Goal: Navigation & Orientation: Find specific page/section

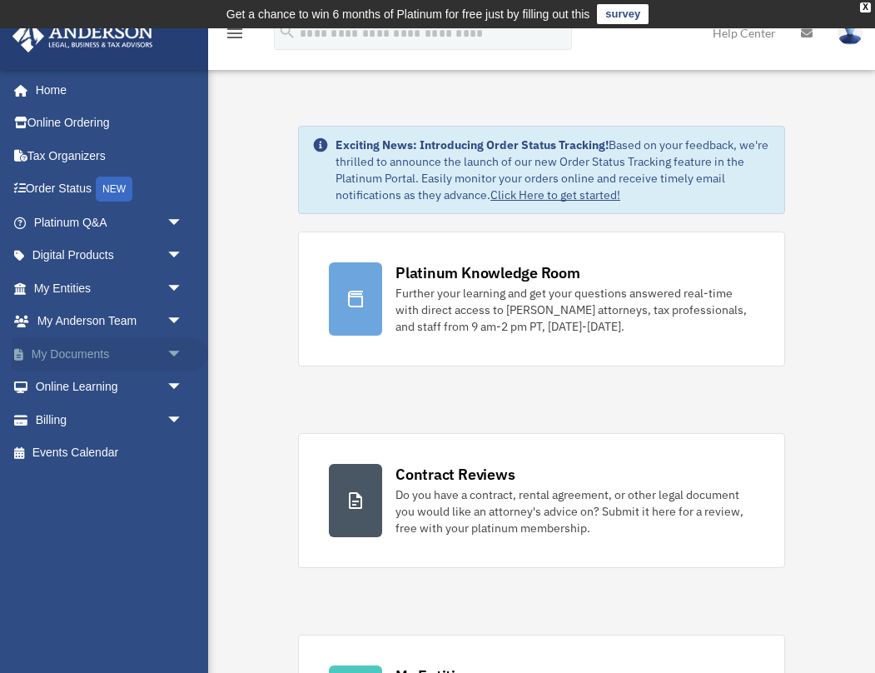
click at [176, 350] on span "arrow_drop_down" at bounding box center [183, 354] width 33 height 34
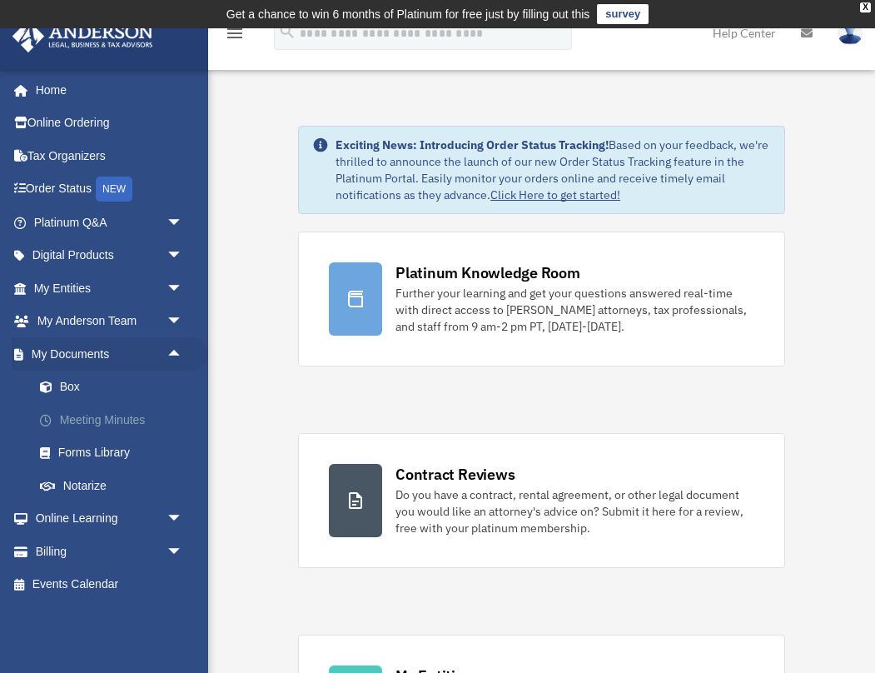
click at [98, 416] on link "Meeting Minutes" at bounding box center [115, 419] width 185 height 33
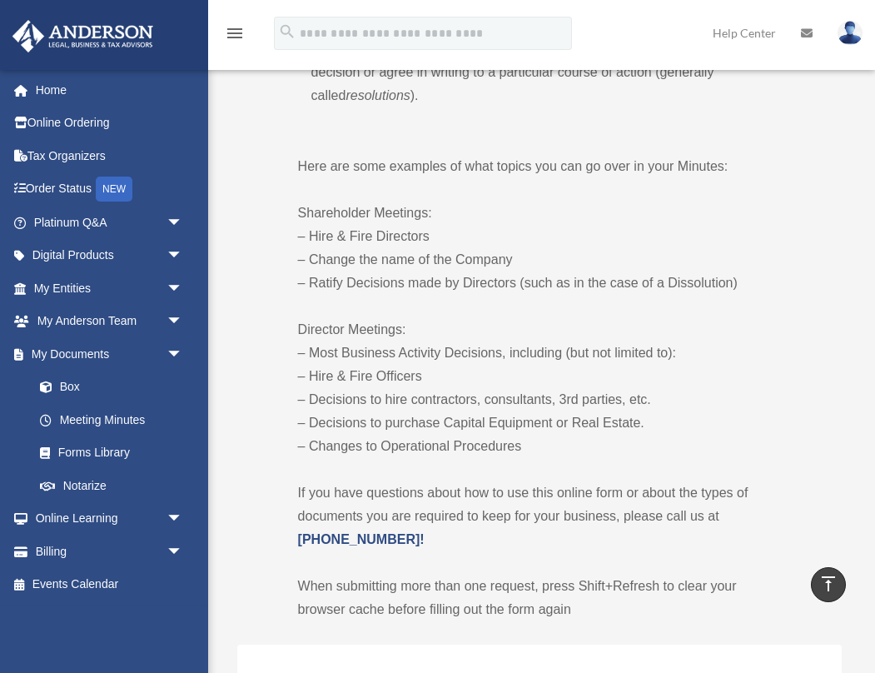
scroll to position [1035, 0]
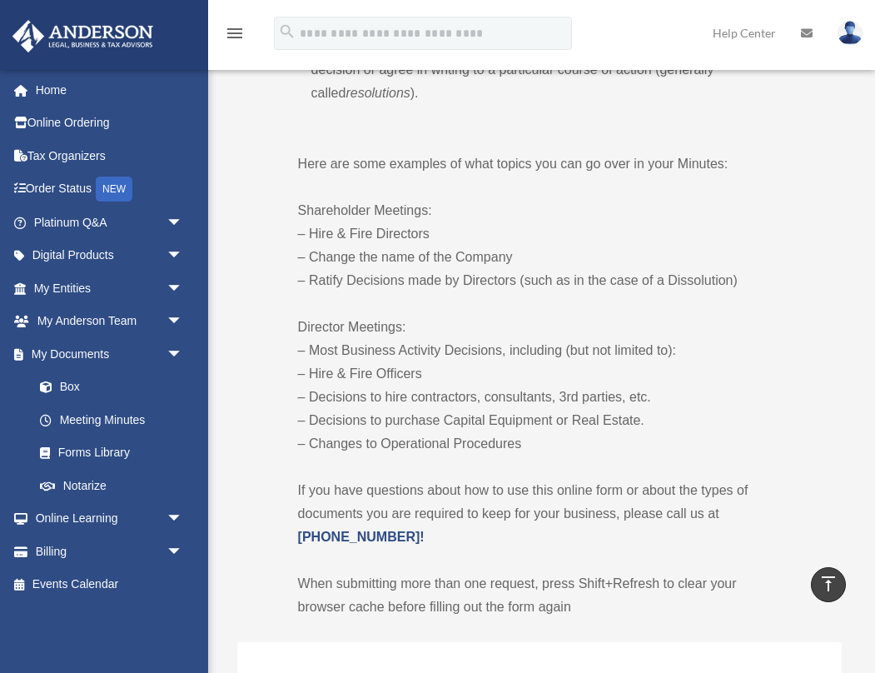
drag, startPoint x: 539, startPoint y: 437, endPoint x: 282, endPoint y: 196, distance: 353.0
copy div "Shareholder Meetings: – Hire & Fire Directors – Change the name of the Company …"
click at [574, 422] on p "Director Meetings: – Most Business Activity Decisions, including (but not limit…" at bounding box center [540, 386] width 484 height 140
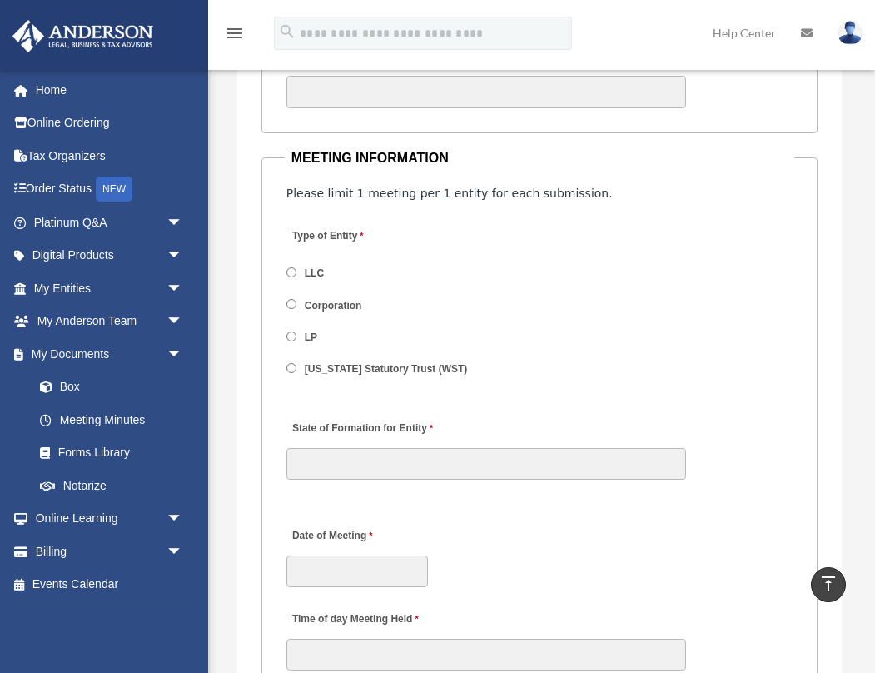
scroll to position [2465, 0]
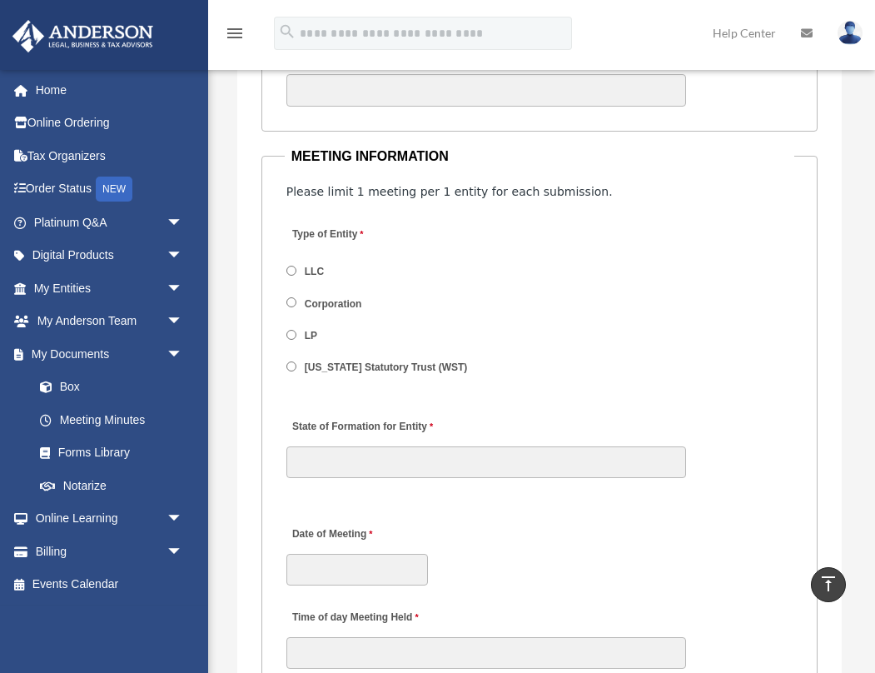
click at [610, 275] on div "Type of Entity LLC Corporation LP [US_STATE] Statutory Trust (WST)" at bounding box center [540, 305] width 511 height 182
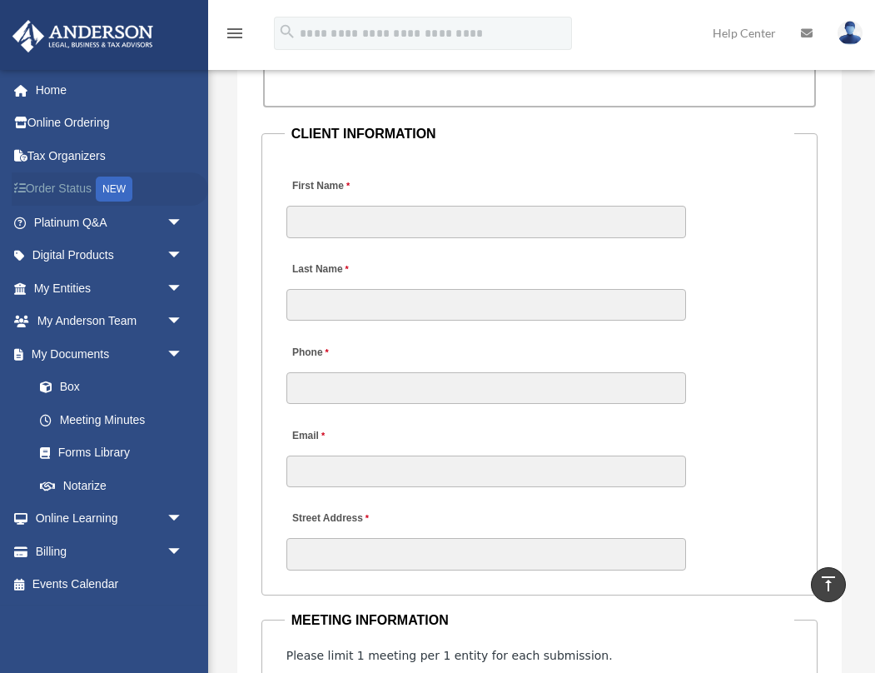
scroll to position [2000, 0]
click at [175, 286] on span "arrow_drop_down" at bounding box center [183, 289] width 33 height 34
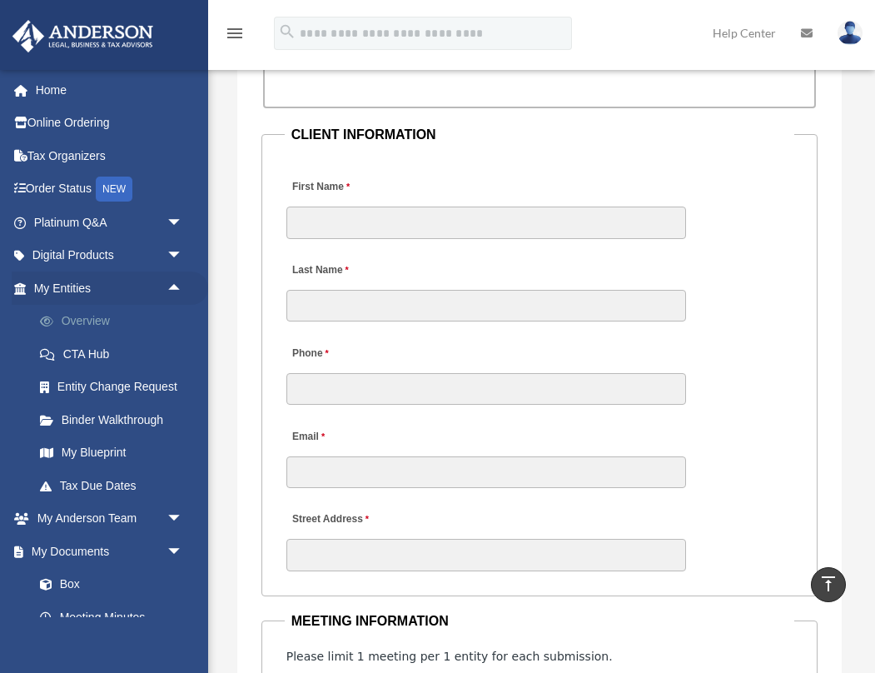
click at [84, 320] on link "Overview" at bounding box center [115, 321] width 185 height 33
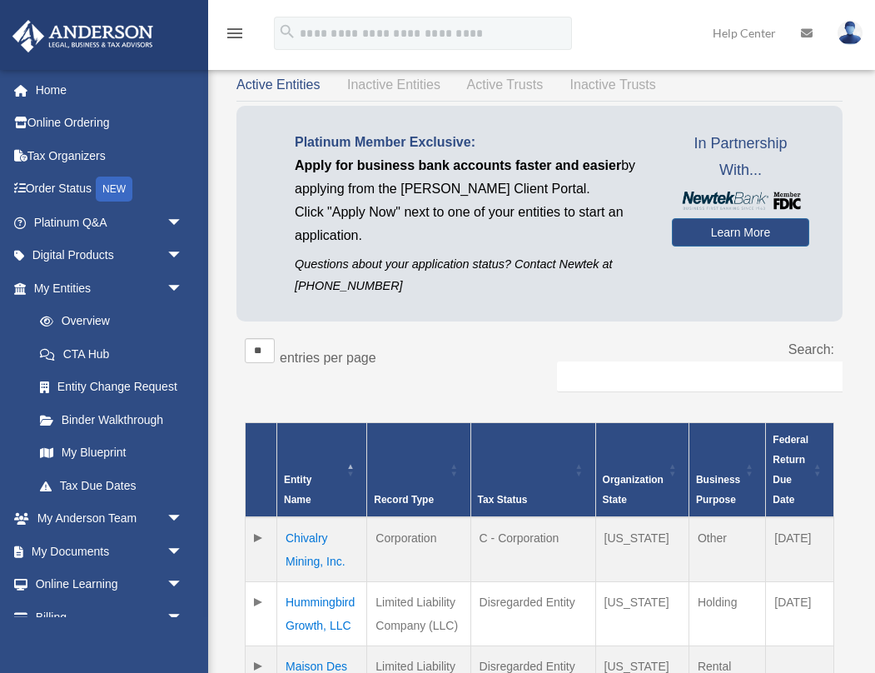
scroll to position [71, 0]
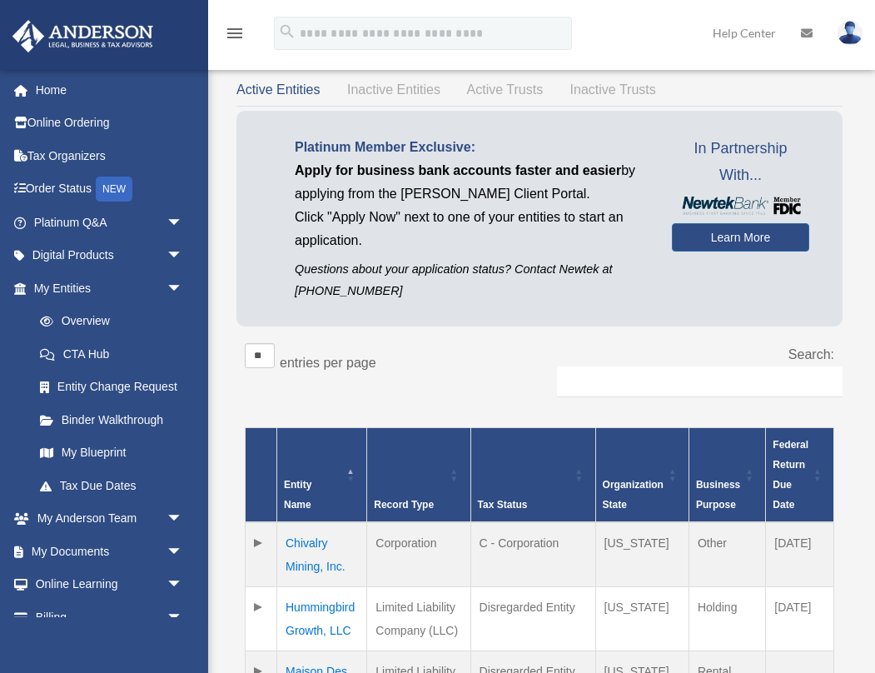
click at [846, 29] on img at bounding box center [850, 33] width 25 height 24
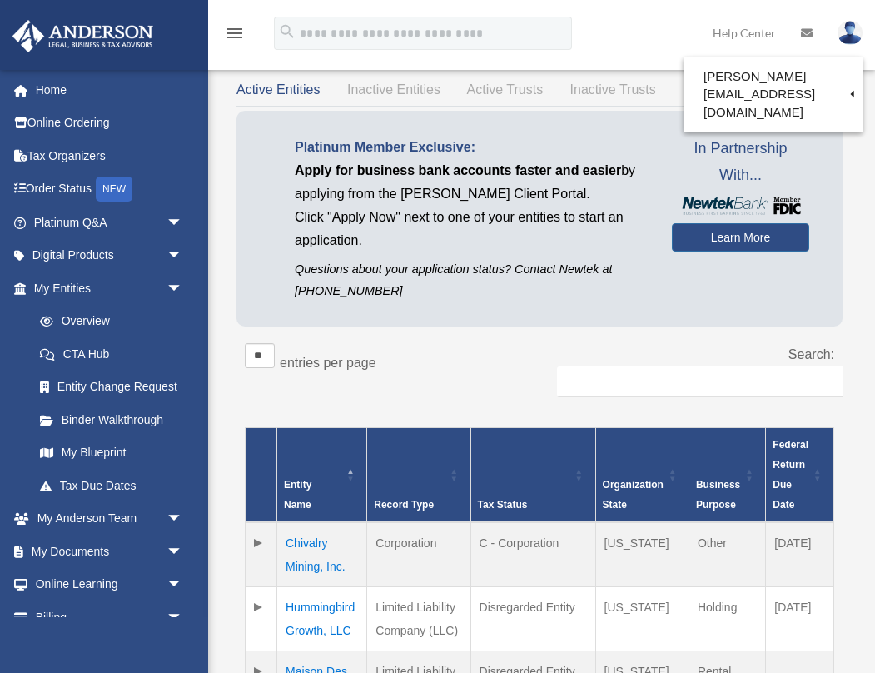
click at [221, 242] on div "Entities, Trusts, and Deeds Active Entities Inactive Entities Active Trusts Ina…" at bounding box center [539, 427] width 655 height 771
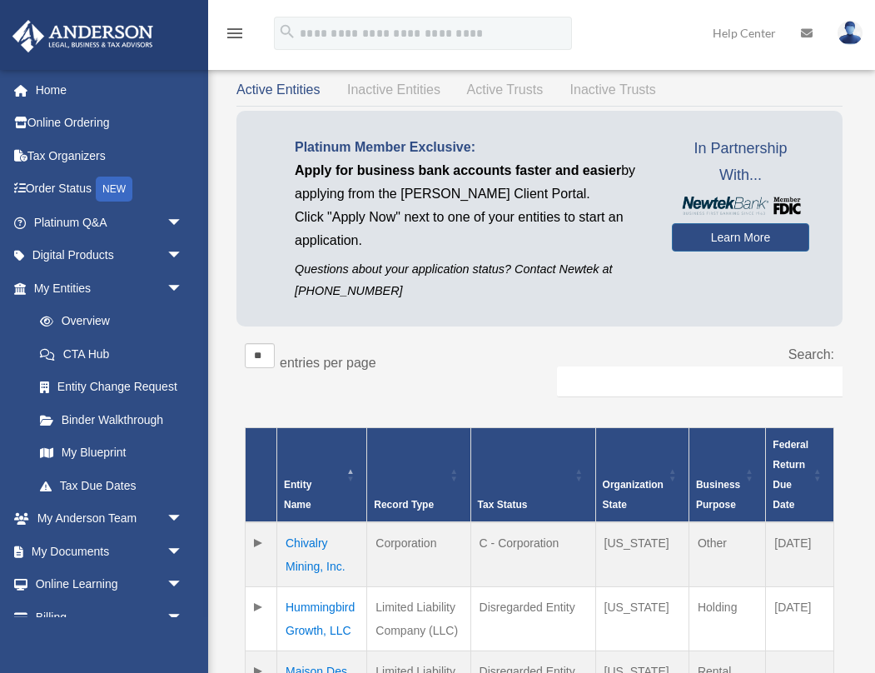
click at [233, 257] on div "Entities, Trusts, and Deeds Active Entities Inactive Entities Active Trusts Ina…" at bounding box center [540, 427] width 630 height 771
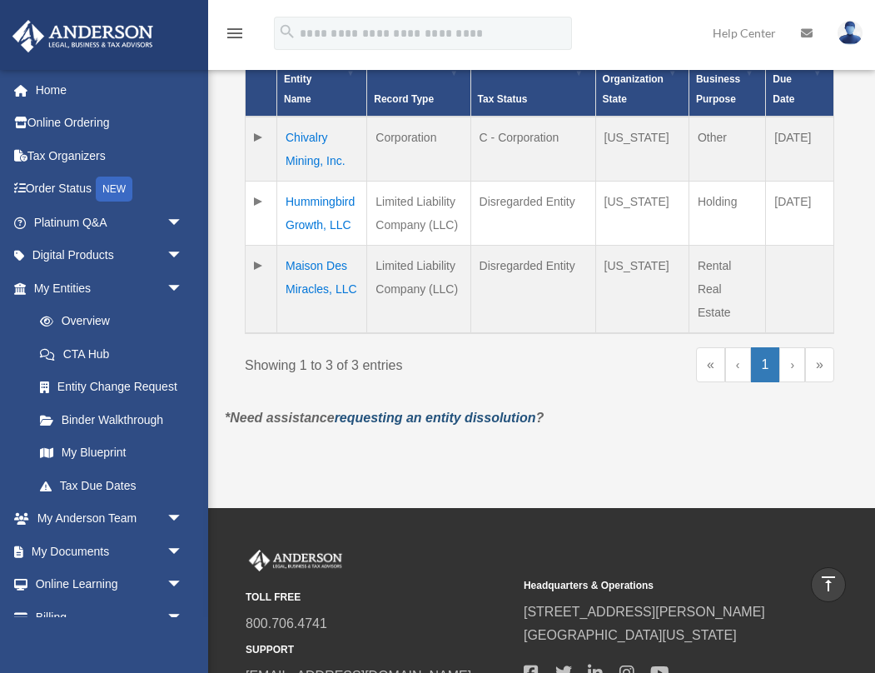
scroll to position [456, 0]
